Goal: Check status

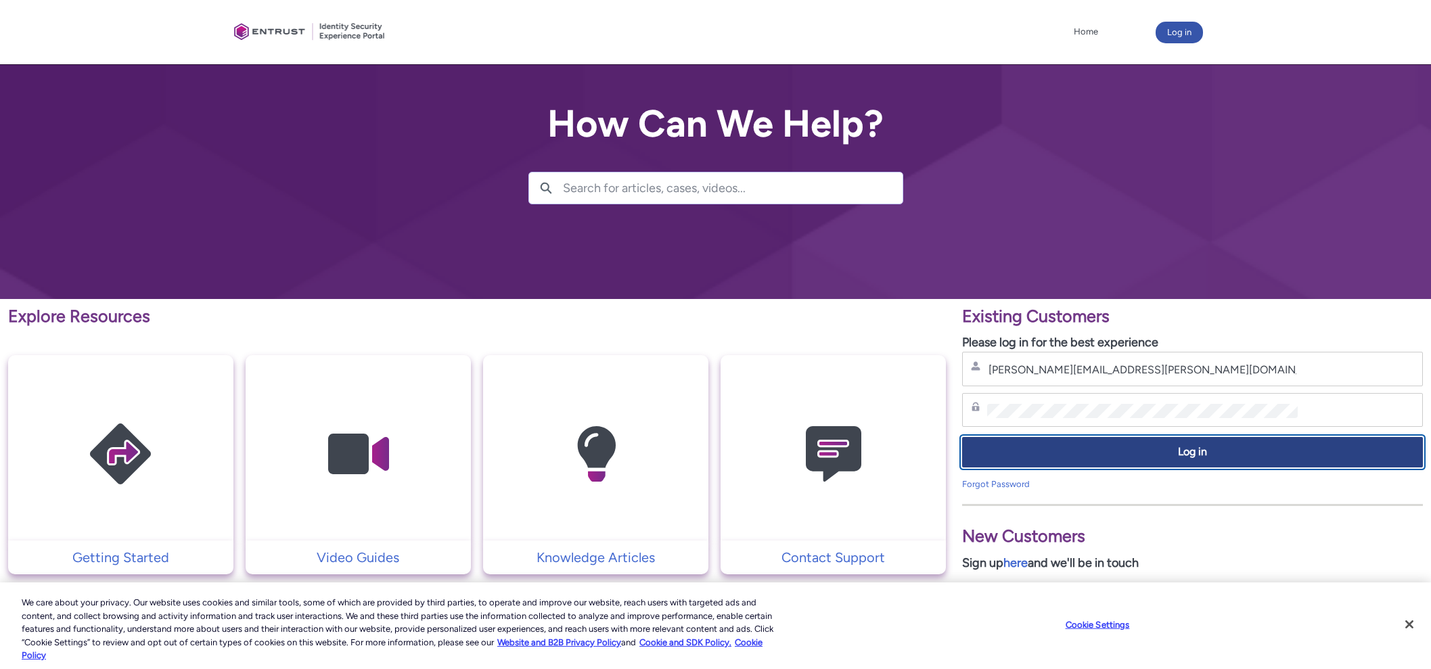
click at [1194, 461] on button "Log in" at bounding box center [1192, 452] width 461 height 30
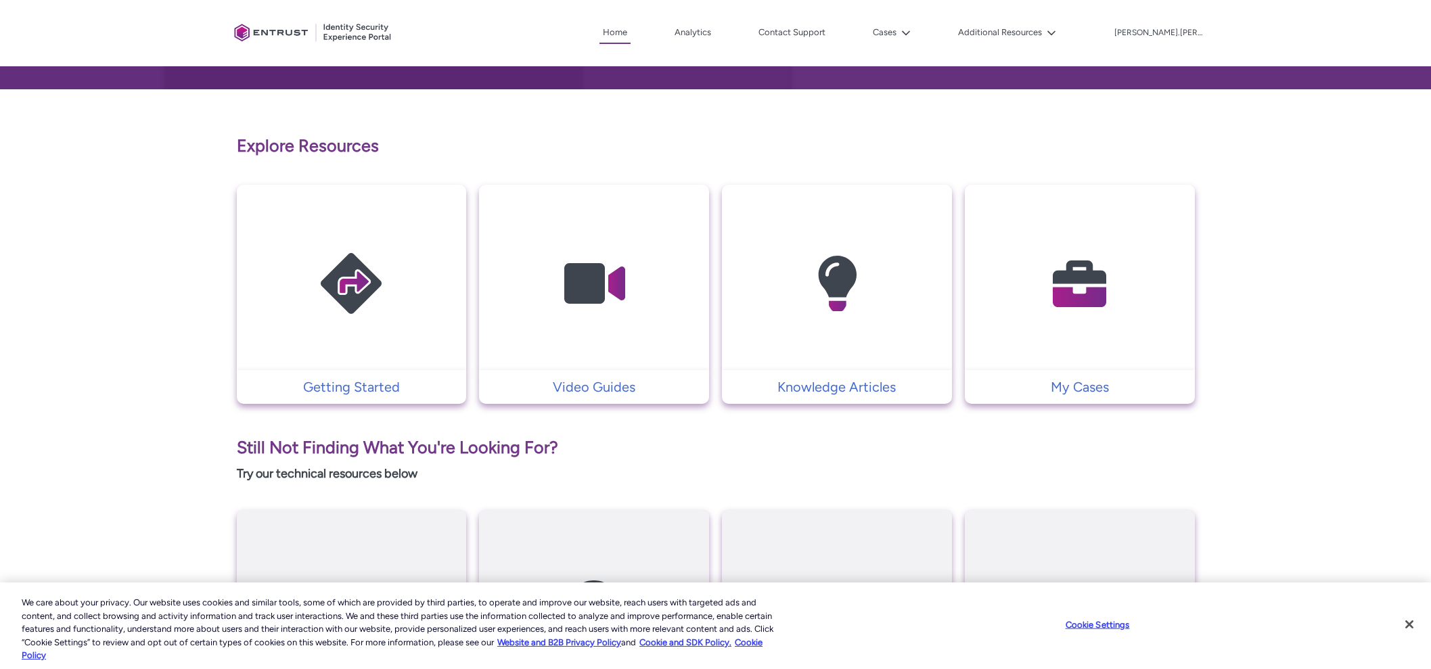
scroll to position [338, 0]
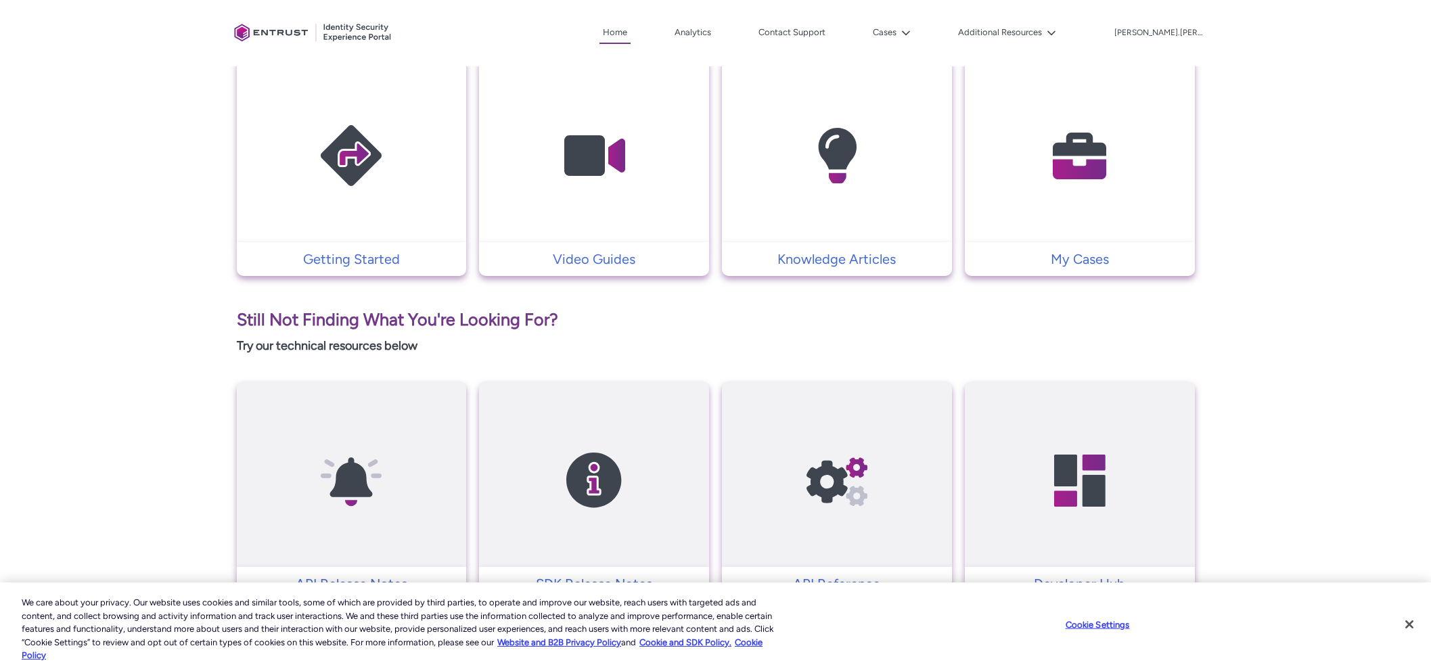
click at [720, 146] on img at bounding box center [1080, 155] width 129 height 145
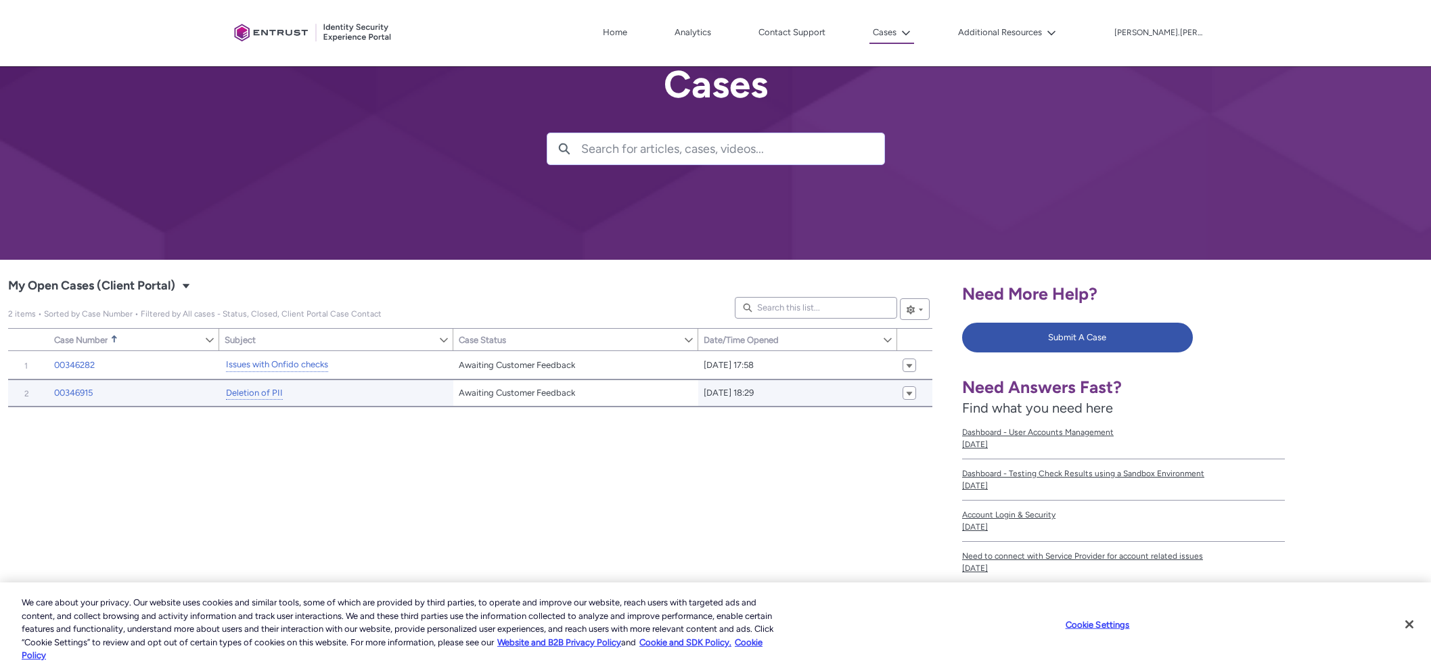
scroll to position [84, 0]
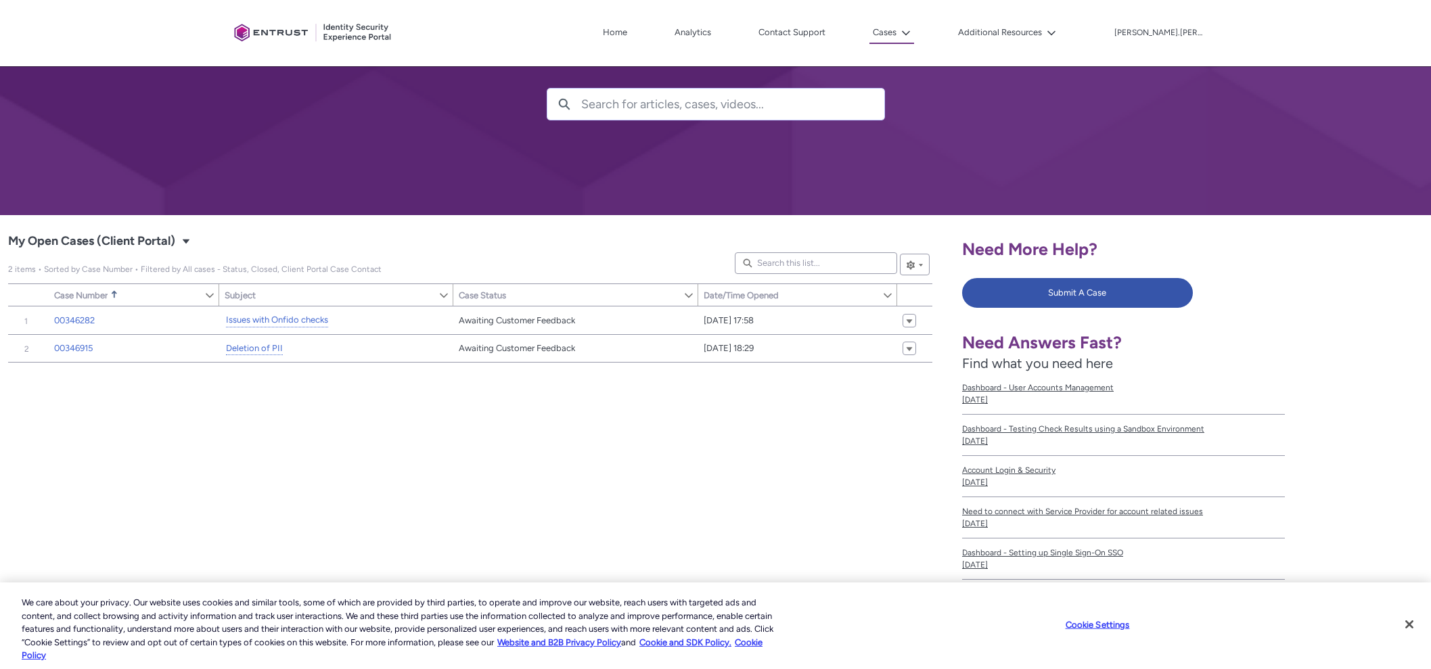
click at [568, 246] on div "Cases My Open Cases (Client Portal) Select a List View: Cases" at bounding box center [469, 242] width 922 height 22
